Goal: Transaction & Acquisition: Book appointment/travel/reservation

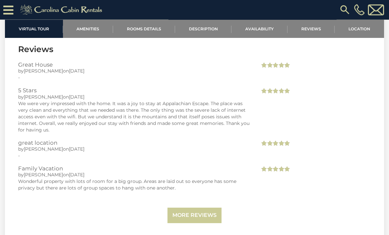
scroll to position [1338, 0]
click at [196, 213] on link "More Reviews" at bounding box center [194, 214] width 54 height 15
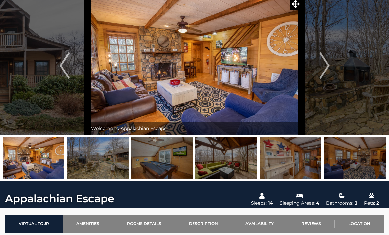
scroll to position [0, 0]
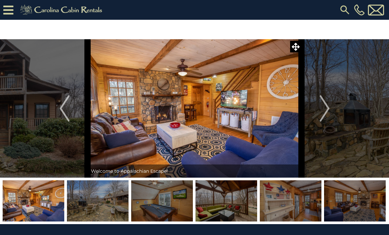
click at [55, 112] on button "Previous" at bounding box center [64, 108] width 46 height 138
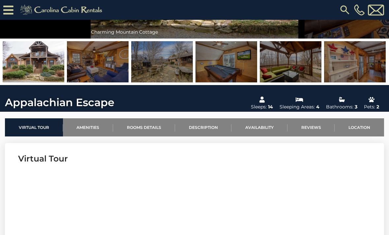
scroll to position [119, 0]
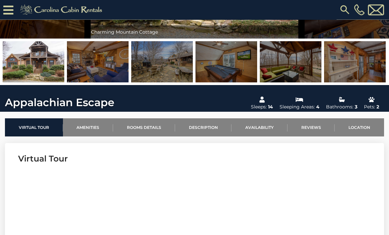
click at [268, 128] on link "Availability" at bounding box center [259, 128] width 56 height 18
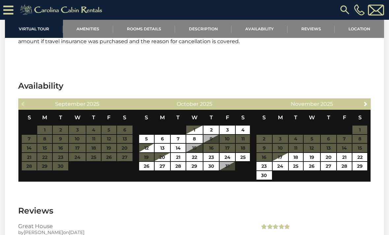
scroll to position [1197, 0]
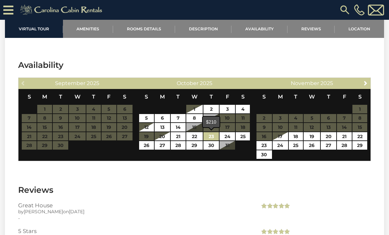
click at [213, 138] on link "23" at bounding box center [210, 136] width 15 height 9
type input "**********"
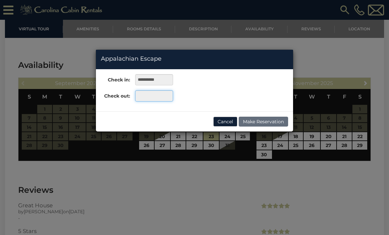
click at [157, 99] on input "text" at bounding box center [154, 95] width 38 height 11
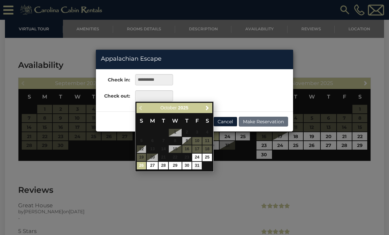
click at [143, 166] on link "26" at bounding box center [142, 166] width 10 height 8
type input "**********"
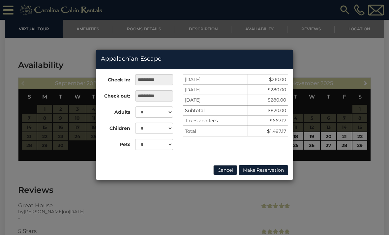
scroll to position [1195, 0]
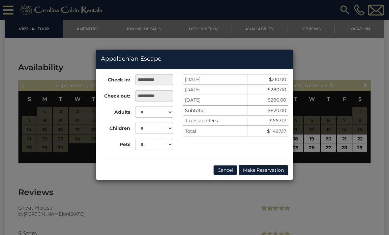
click at [263, 171] on button "Make Reservation" at bounding box center [262, 170] width 49 height 10
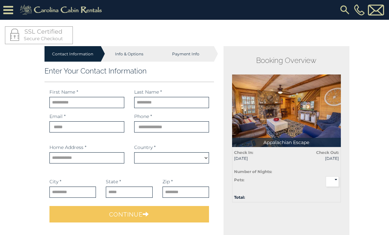
select select "*********"
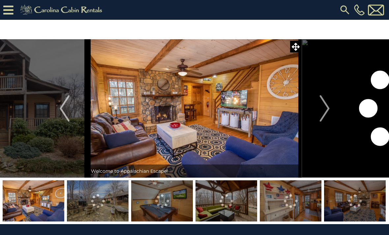
click at [12, 13] on icon at bounding box center [8, 10] width 10 height 12
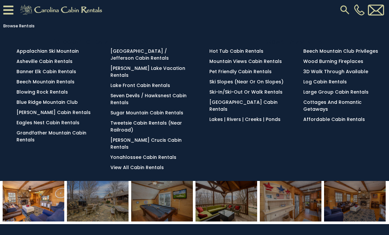
click at [160, 120] on link "Tweetsie Cabin Rentals (Near Railroad)" at bounding box center [145, 126] width 71 height 13
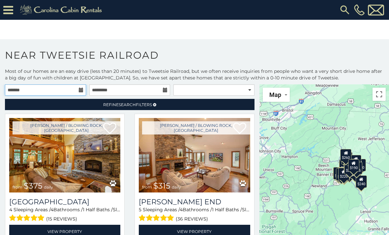
click at [58, 89] on input "text" at bounding box center [45, 89] width 81 height 11
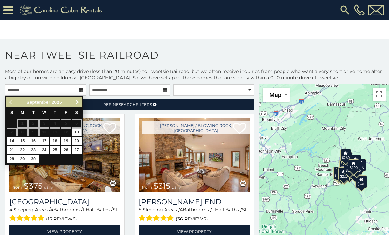
click at [80, 101] on span "Next" at bounding box center [77, 101] width 5 height 5
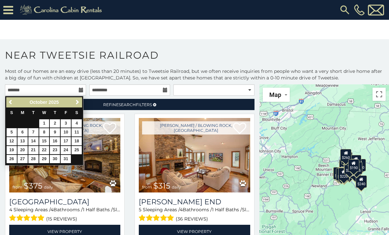
click at [60, 148] on link "23" at bounding box center [55, 150] width 10 height 8
type input "**********"
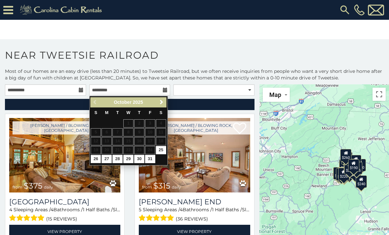
click at [95, 159] on link "26" at bounding box center [96, 159] width 10 height 8
type input "**********"
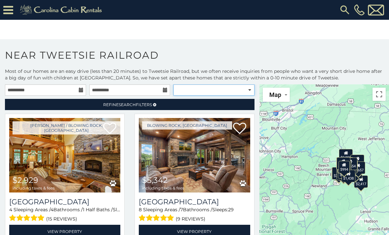
click at [247, 92] on select "**********" at bounding box center [213, 89] width 81 height 11
select select "*********"
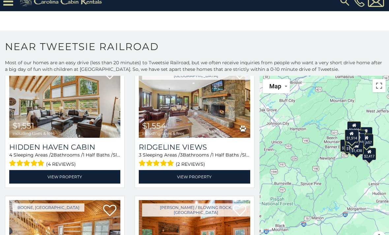
scroll to position [1277, 0]
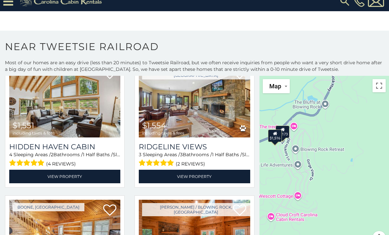
click at [276, 138] on div "$1,516" at bounding box center [275, 135] width 14 height 13
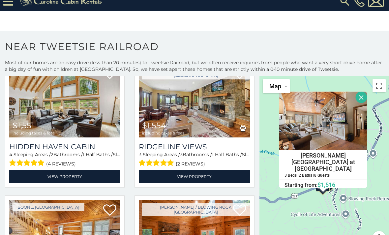
click at [375, 200] on div "$2,161 $2,929 $5,342 $1,579 $1,593 $1,624 $1,694 $1,715 $2,098 $2,173 $2,367 $2…" at bounding box center [323, 164] width 129 height 176
click at [366, 202] on div "$2,161 $2,929 $5,342 $1,579 $1,593 $1,624 $1,694 $1,715 $2,098 $2,173 $2,367 $2…" at bounding box center [323, 164] width 129 height 176
click at [363, 103] on button "Close" at bounding box center [361, 97] width 12 height 12
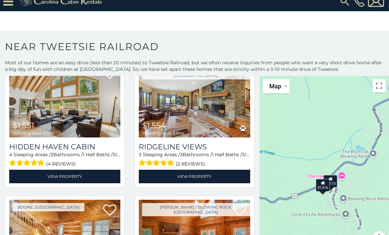
click at [336, 180] on div "$2,173" at bounding box center [330, 181] width 14 height 13
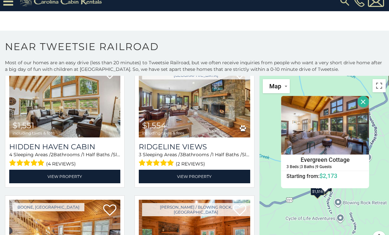
click at [363, 103] on button "Close" at bounding box center [363, 102] width 12 height 12
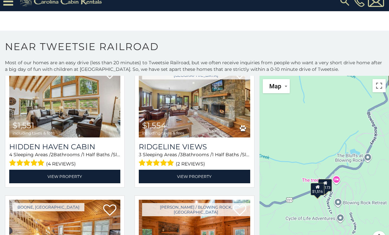
click at [366, 121] on div "$2,161 $2,929 $5,342 $1,579 $1,593 $1,624 $1,694 $1,715 $2,098 $2,173 $2,367 $2…" at bounding box center [323, 164] width 129 height 176
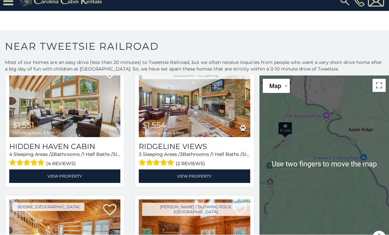
scroll to position [16, 0]
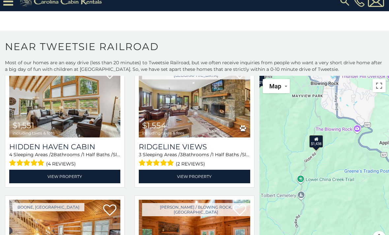
click at [318, 135] on div "$1,438" at bounding box center [316, 141] width 14 height 13
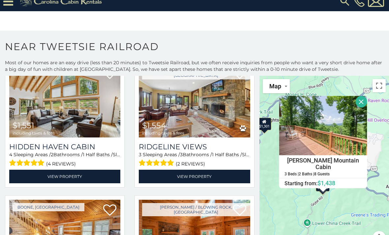
click at [363, 97] on button "Close" at bounding box center [361, 102] width 12 height 12
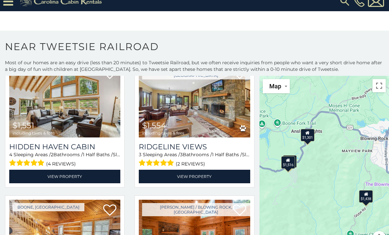
click at [310, 129] on div "$1,301" at bounding box center [307, 135] width 14 height 13
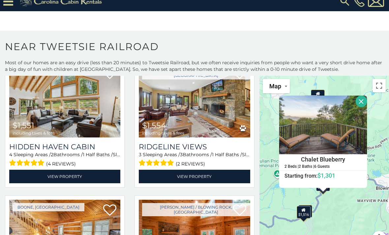
click at [362, 96] on button "Close" at bounding box center [361, 101] width 12 height 12
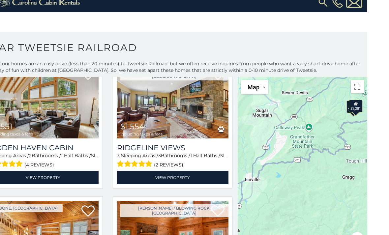
scroll to position [6, 0]
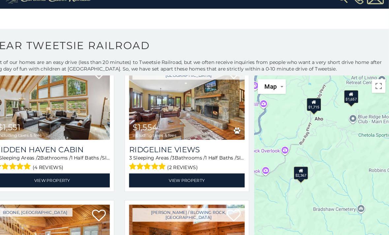
click at [310, 102] on div "$1,715" at bounding box center [317, 105] width 14 height 13
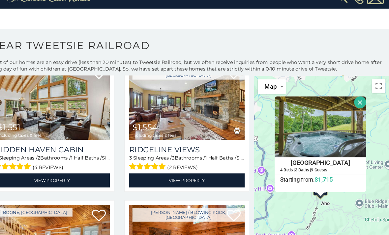
click at [337, 213] on div "$2,161 $2,929 $5,342 $1,579 $1,593 $1,624 $1,694 $1,715 $2,098 $2,173 $2,367 $2…" at bounding box center [323, 166] width 129 height 176
click at [355, 98] on button "Close" at bounding box center [361, 104] width 12 height 12
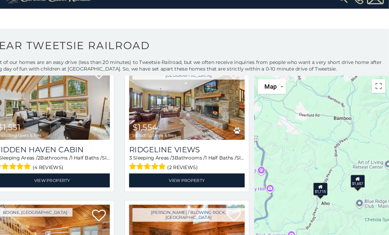
click at [352, 175] on div "$1,657" at bounding box center [359, 179] width 14 height 13
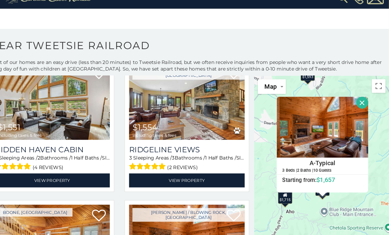
click at [357, 102] on button "Close" at bounding box center [363, 104] width 12 height 12
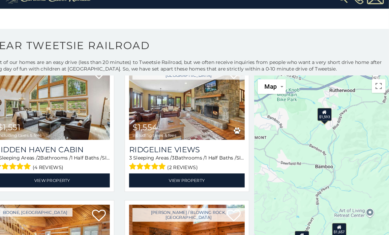
click at [325, 111] on icon at bounding box center [327, 113] width 4 height 5
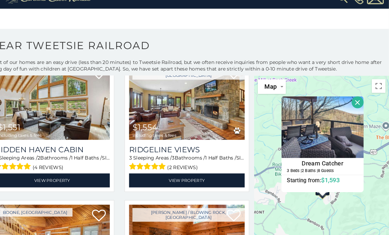
click at [353, 101] on button "Close" at bounding box center [359, 104] width 12 height 12
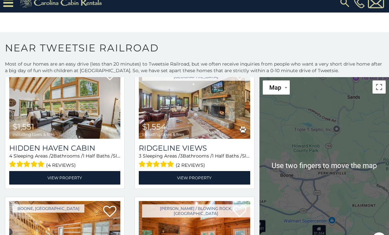
scroll to position [9, 0]
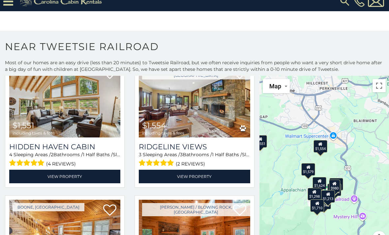
click at [325, 148] on div "$1,554" at bounding box center [320, 146] width 14 height 13
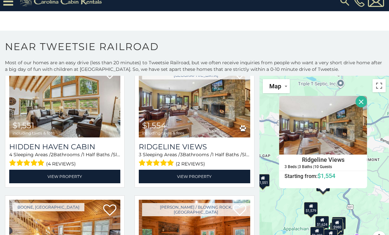
click at [362, 102] on button "Close" at bounding box center [361, 102] width 12 height 12
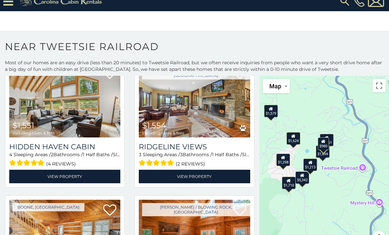
click at [285, 159] on icon at bounding box center [283, 157] width 4 height 5
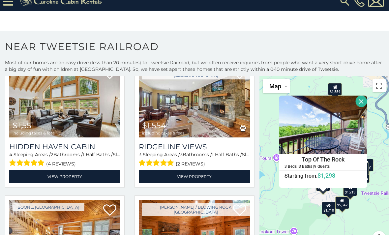
click at [363, 102] on button "Close" at bounding box center [361, 101] width 12 height 12
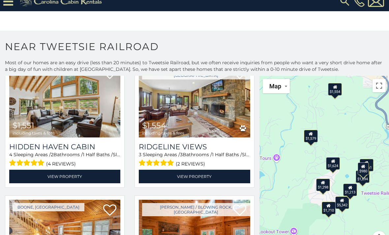
click at [335, 166] on div "$1,624" at bounding box center [333, 163] width 14 height 13
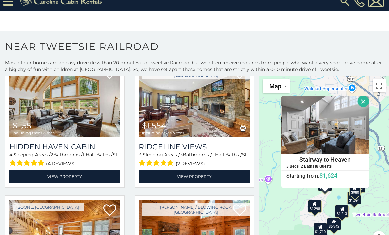
click at [365, 101] on button "Close" at bounding box center [363, 101] width 12 height 12
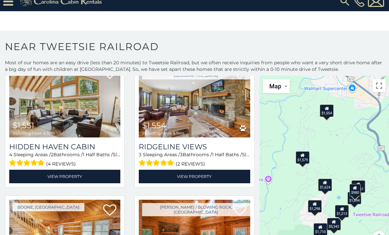
click at [344, 209] on div "$1,213" at bounding box center [342, 210] width 14 height 13
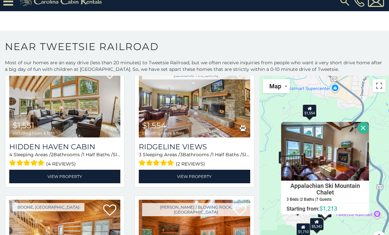
click at [364, 127] on button "Close" at bounding box center [363, 128] width 12 height 12
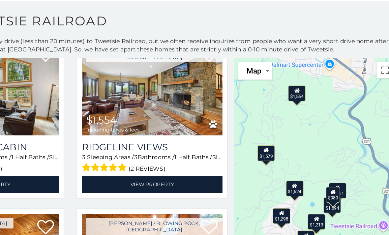
scroll to position [34, 0]
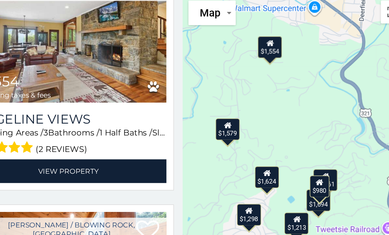
click at [330, 187] on div "$1,694" at bounding box center [337, 193] width 14 height 13
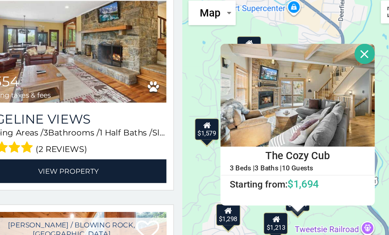
click at [357, 104] on button "Close" at bounding box center [363, 110] width 12 height 12
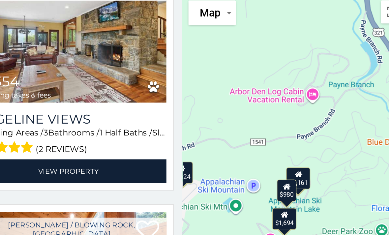
click at [318, 174] on div "$2,161" at bounding box center [325, 180] width 14 height 13
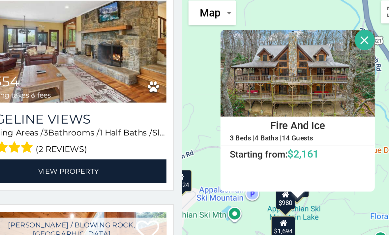
click at [357, 96] on button "Close" at bounding box center [363, 102] width 12 height 12
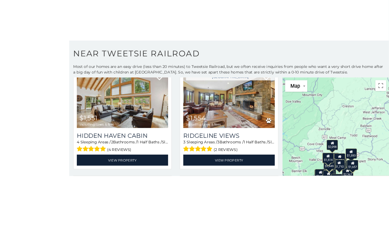
scroll to position [43, 0]
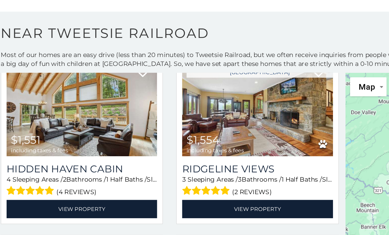
click at [89, 68] on img at bounding box center [64, 100] width 111 height 74
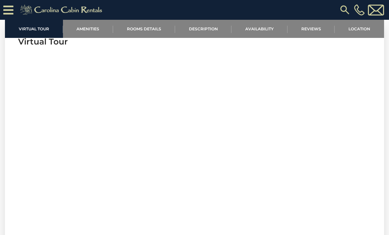
scroll to position [237, 0]
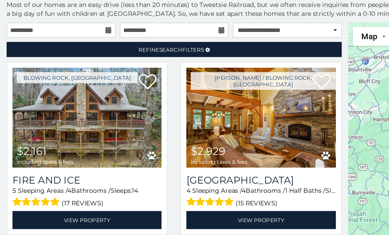
scroll to position [20, 0]
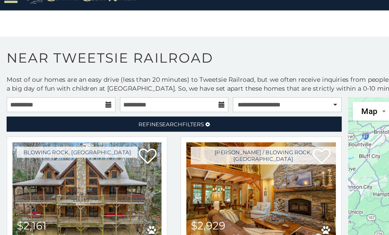
click at [152, 94] on span "Refine Search Filters" at bounding box center [127, 96] width 49 height 5
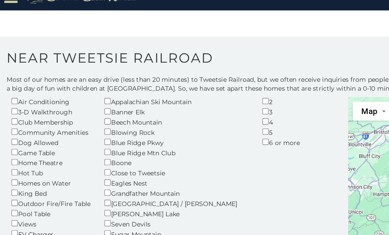
scroll to position [47, 0]
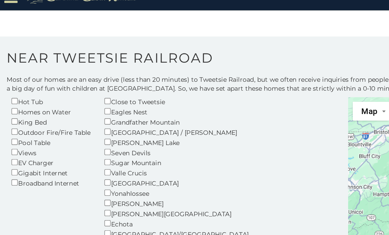
scroll to position [100, 0]
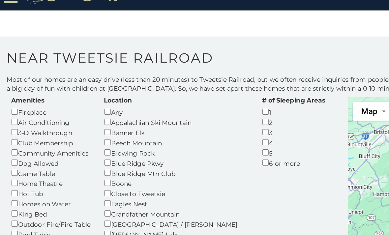
scroll to position [31, 0]
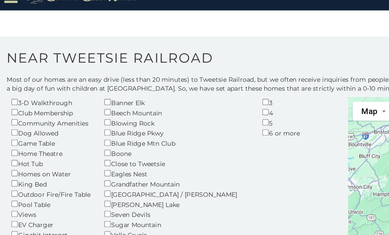
scroll to position [52, 0]
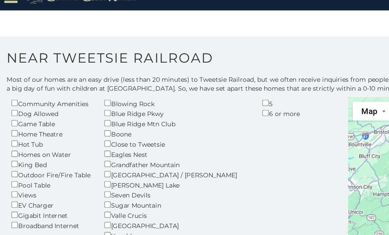
scroll to position [67, 0]
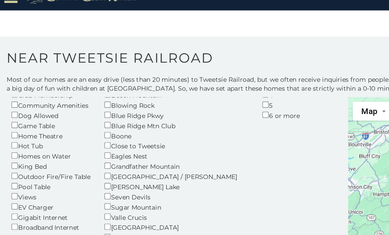
click at [217, 40] on h1 "Near Tweetsie Railroad" at bounding box center [194, 49] width 389 height 19
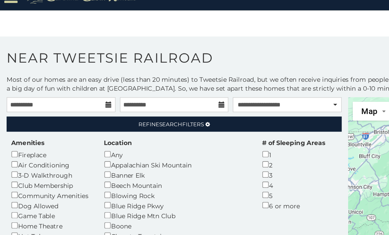
scroll to position [0, 0]
click at [53, 76] on input "**********" at bounding box center [45, 81] width 81 height 11
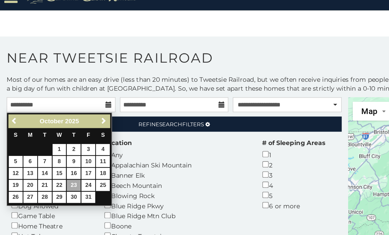
click at [58, 137] on link "23" at bounding box center [55, 141] width 10 height 8
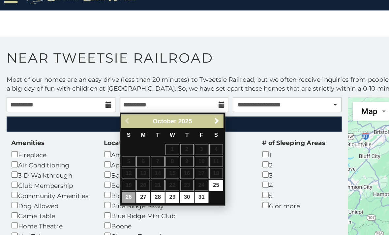
click at [98, 146] on link "26" at bounding box center [96, 150] width 10 height 8
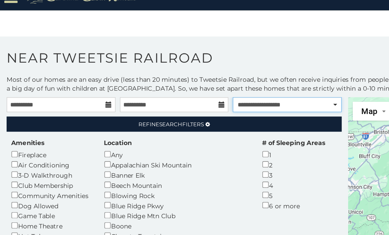
click at [244, 76] on select "**********" at bounding box center [213, 81] width 81 height 11
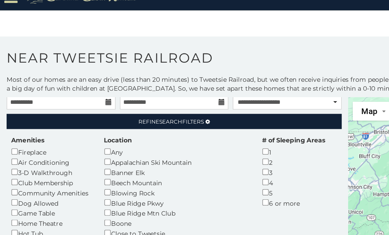
click at [249, 125] on div "Amenities Fireplace Air Conditioning 3-D Walkthrough Club Membership Community …" at bounding box center [129, 238] width 253 height 268
click at [249, 74] on select "**********" at bounding box center [213, 79] width 81 height 11
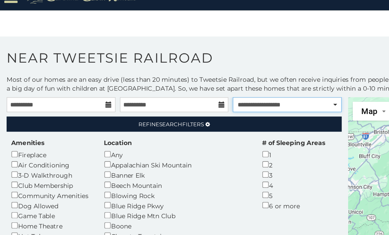
select select "**********"
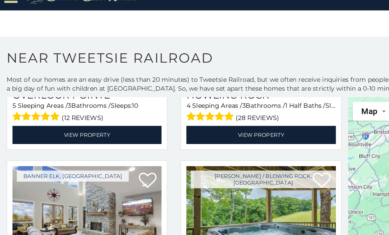
scroll to position [539, 0]
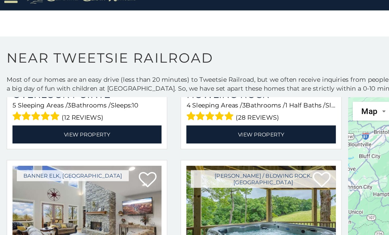
click at [220, 127] on img at bounding box center [194, 164] width 111 height 74
click at [236, 127] on img at bounding box center [194, 164] width 111 height 74
click at [219, 206] on h3 "Majestic Mountain Hideaway" at bounding box center [194, 210] width 111 height 9
click at [224, 127] on img at bounding box center [194, 164] width 111 height 74
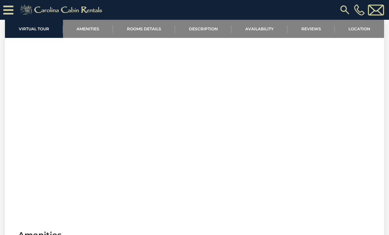
scroll to position [225, 0]
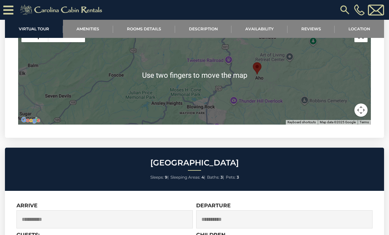
scroll to position [1514, 0]
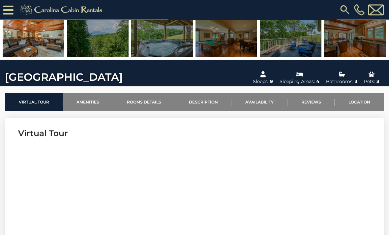
scroll to position [146, 0]
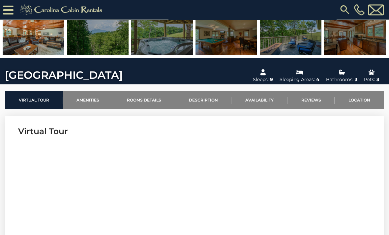
click at [359, 103] on link "Location" at bounding box center [358, 100] width 49 height 18
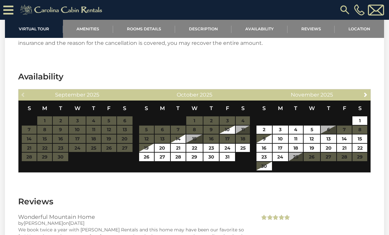
scroll to position [1051, 0]
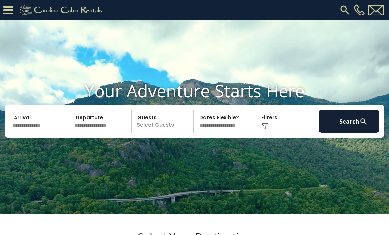
click at [37, 133] on input "text" at bounding box center [40, 121] width 60 height 23
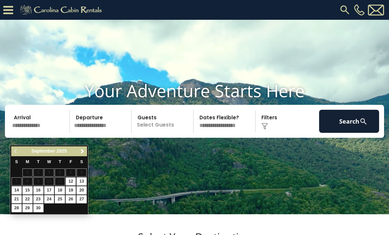
click at [88, 147] on div "Previous Next [DATE] S M T W T F S 1 2 3 4 5 6 7 8 9 10 11 12 13 14 15 16 17 18…" at bounding box center [49, 179] width 78 height 69
click at [87, 148] on div "Previous Next [DATE] S M T W T F S 1 2 3 4 5 6 7 8 9 10 11 12 13 14 15 16 17 18…" at bounding box center [49, 179] width 78 height 69
click at [84, 151] on span "Next" at bounding box center [82, 150] width 5 height 5
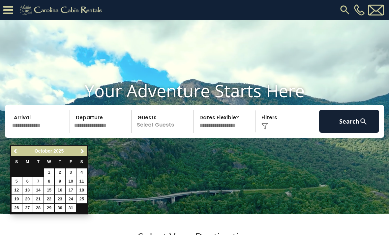
click at [62, 196] on link "23" at bounding box center [60, 199] width 10 height 8
type input "********"
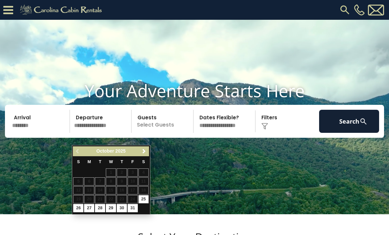
click at [78, 204] on link "26" at bounding box center [78, 208] width 10 height 8
type input "********"
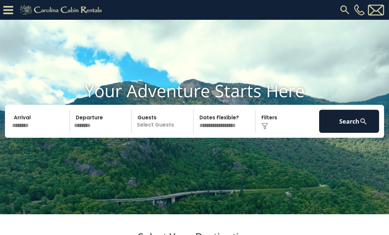
click at [165, 133] on p "Select Guests" at bounding box center [163, 121] width 60 height 23
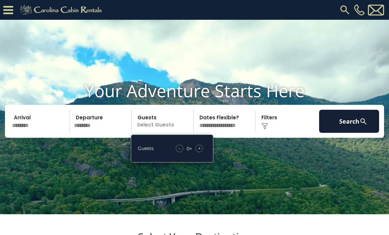
click at [204, 152] on div "- 0 + +" at bounding box center [189, 149] width 34 height 8
click at [202, 152] on div "+" at bounding box center [199, 149] width 8 height 8
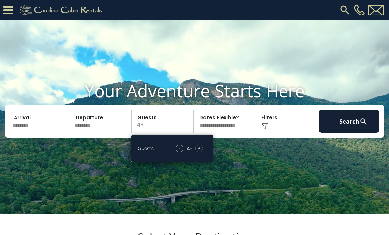
click at [202, 152] on div "+" at bounding box center [199, 149] width 8 height 8
click at [201, 152] on div "+" at bounding box center [199, 149] width 8 height 8
click at [200, 151] on span "+" at bounding box center [199, 148] width 3 height 7
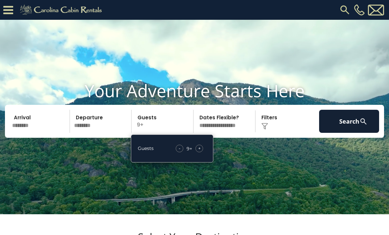
click at [281, 133] on div "Click to Choose" at bounding box center [287, 121] width 60 height 23
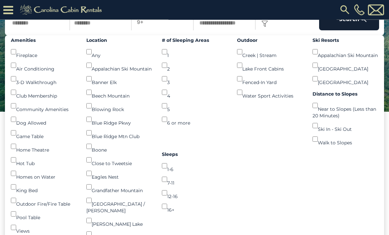
scroll to position [83, 0]
click at [340, 27] on button "Search" at bounding box center [349, 18] width 60 height 23
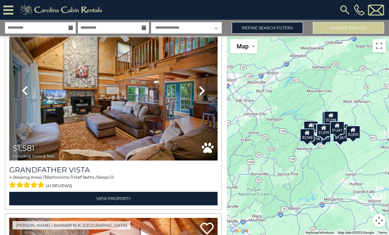
scroll to position [2207, 0]
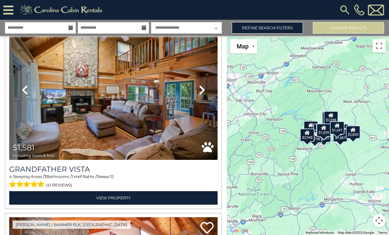
click at [207, 92] on link "Next" at bounding box center [201, 90] width 31 height 140
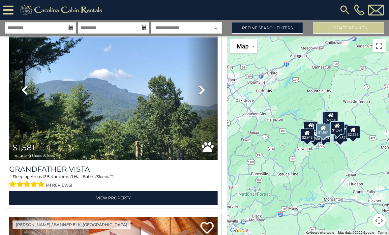
click at [210, 90] on link "Next" at bounding box center [201, 90] width 31 height 140
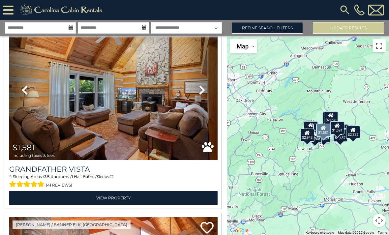
click at [208, 94] on link "Next" at bounding box center [201, 90] width 31 height 140
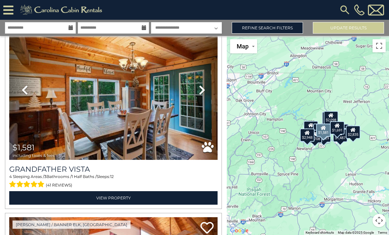
click at [206, 95] on link "Next" at bounding box center [201, 90] width 31 height 140
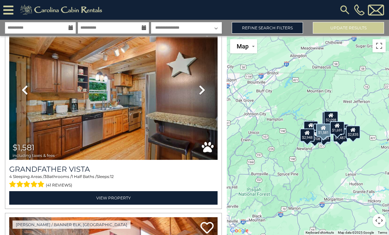
click at [208, 92] on link "Next" at bounding box center [201, 90] width 31 height 140
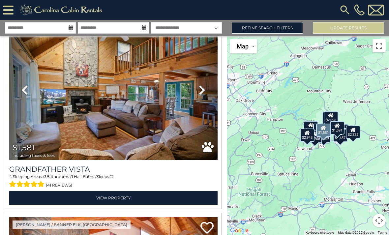
click at [207, 93] on link "Next" at bounding box center [201, 90] width 31 height 140
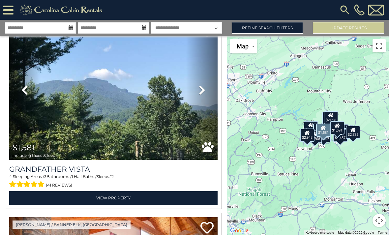
click at [207, 94] on link "Next" at bounding box center [201, 90] width 31 height 140
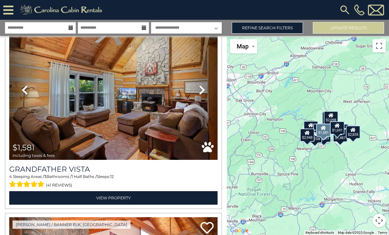
click at [208, 90] on link "Next" at bounding box center [201, 90] width 31 height 140
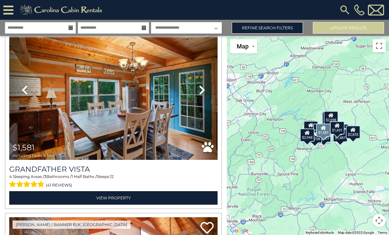
click at [207, 88] on link "Next" at bounding box center [201, 90] width 31 height 140
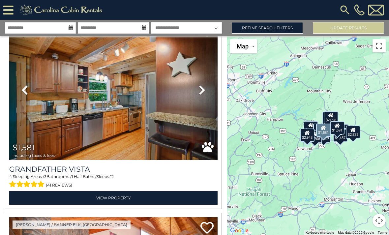
click at [206, 88] on link "Next" at bounding box center [201, 90] width 31 height 140
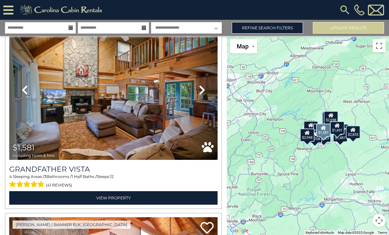
click at [197, 90] on link "Next" at bounding box center [201, 90] width 31 height 140
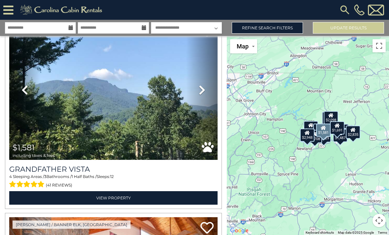
click at [201, 95] on icon at bounding box center [202, 90] width 7 height 11
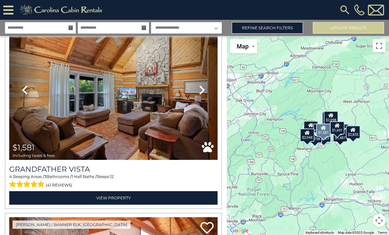
click at [204, 89] on icon at bounding box center [202, 90] width 7 height 11
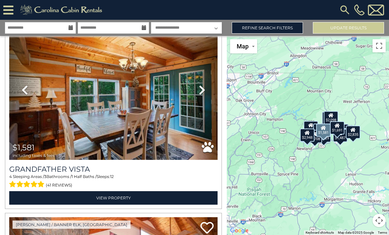
click at [207, 87] on link "Next" at bounding box center [201, 90] width 31 height 140
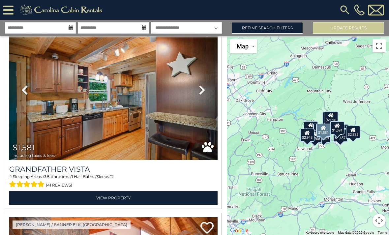
click at [205, 89] on link "Next" at bounding box center [201, 90] width 31 height 140
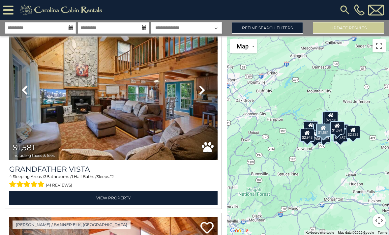
click at [94, 166] on h3 "Grandfather Vista" at bounding box center [113, 169] width 208 height 9
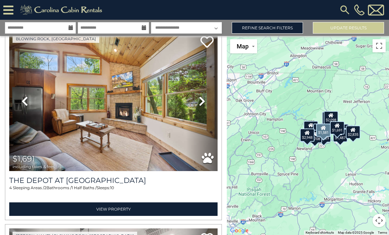
scroll to position [2785, 0]
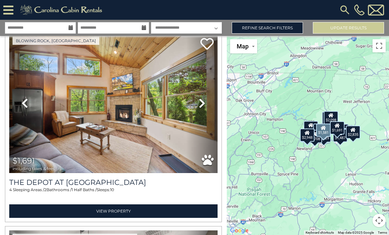
click at [201, 108] on icon at bounding box center [202, 103] width 7 height 11
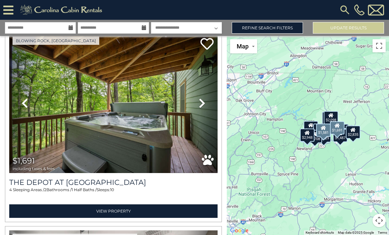
click at [208, 106] on link "Next" at bounding box center [201, 103] width 31 height 140
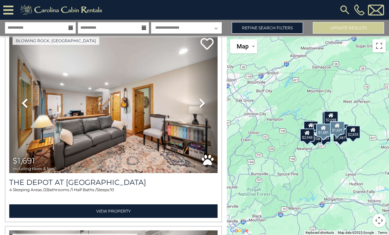
click at [207, 106] on link "Next" at bounding box center [201, 103] width 31 height 140
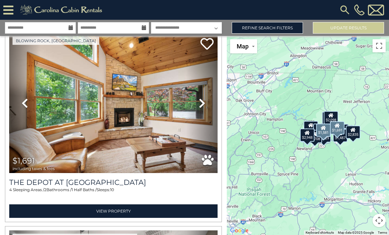
click at [207, 108] on link "Next" at bounding box center [201, 103] width 31 height 140
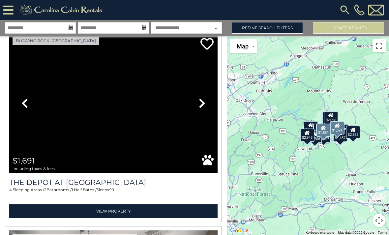
click at [208, 100] on link "Next" at bounding box center [201, 103] width 31 height 140
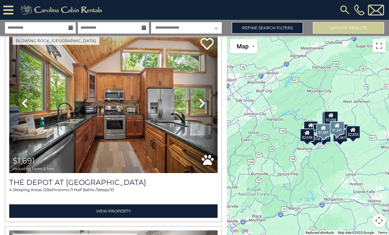
click at [202, 112] on link "Next" at bounding box center [201, 103] width 31 height 140
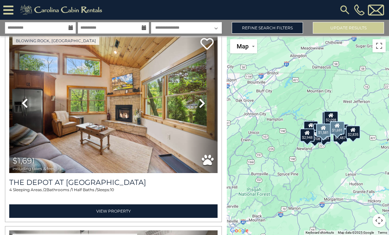
click at [202, 111] on link "Next" at bounding box center [201, 103] width 31 height 140
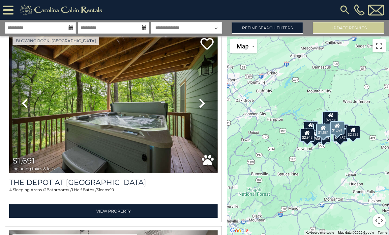
click at [201, 108] on icon at bounding box center [202, 103] width 7 height 11
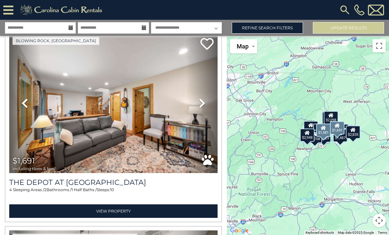
click at [198, 116] on link "Next" at bounding box center [201, 103] width 31 height 140
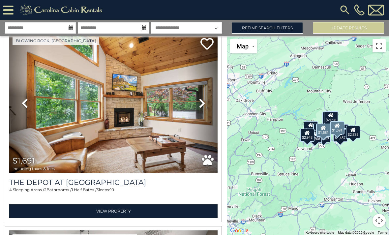
click at [200, 113] on link "Next" at bounding box center [201, 103] width 31 height 140
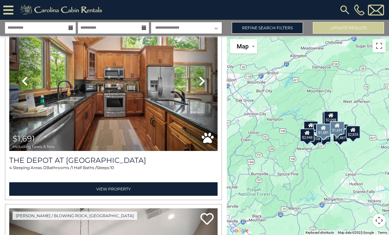
scroll to position [2805, 0]
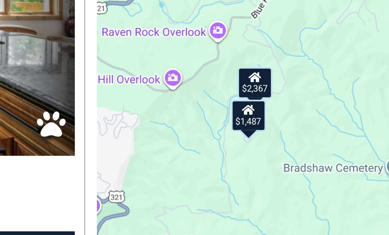
click at [284, 129] on div "$2,367" at bounding box center [291, 135] width 14 height 13
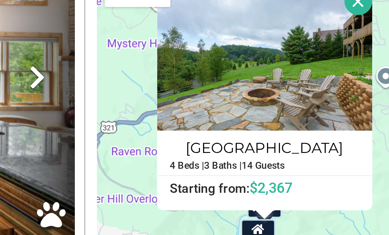
click at [329, 58] on button "Close" at bounding box center [335, 64] width 12 height 12
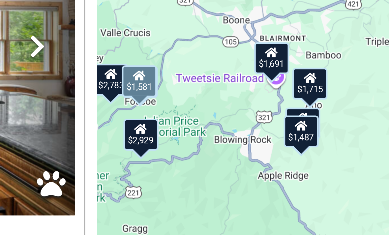
click at [227, 51] on div "$2,929 $2,319 $2,294 $2,783 $2,452 $1,708 $1,715 $2,948 $2,697 $2,367 $2,098 $1…" at bounding box center [308, 148] width 162 height 199
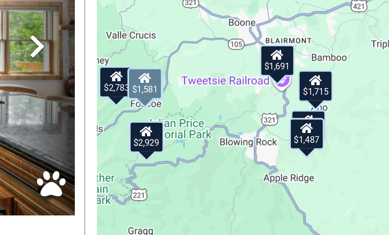
click at [239, 104] on div "$1,581" at bounding box center [246, 110] width 14 height 13
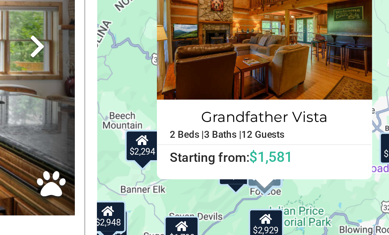
click at [329, 58] on button "Close" at bounding box center [335, 64] width 12 height 12
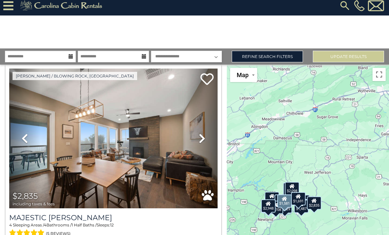
scroll to position [0, 0]
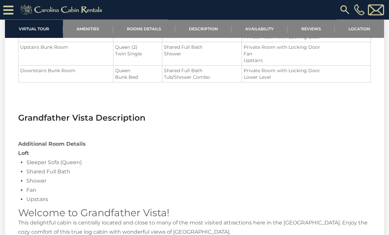
scroll to position [769, 0]
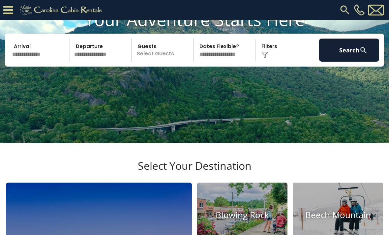
scroll to position [44, 0]
